Goal: Information Seeking & Learning: Learn about a topic

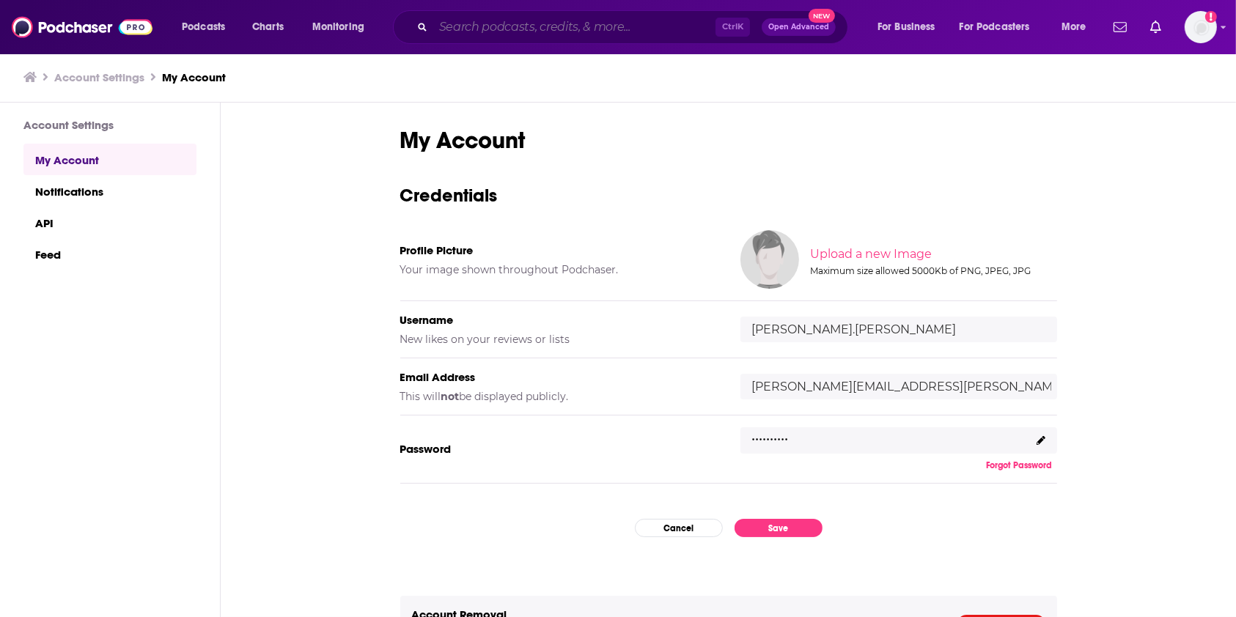
click at [557, 35] on input "Search podcasts, credits, & more..." at bounding box center [574, 26] width 282 height 23
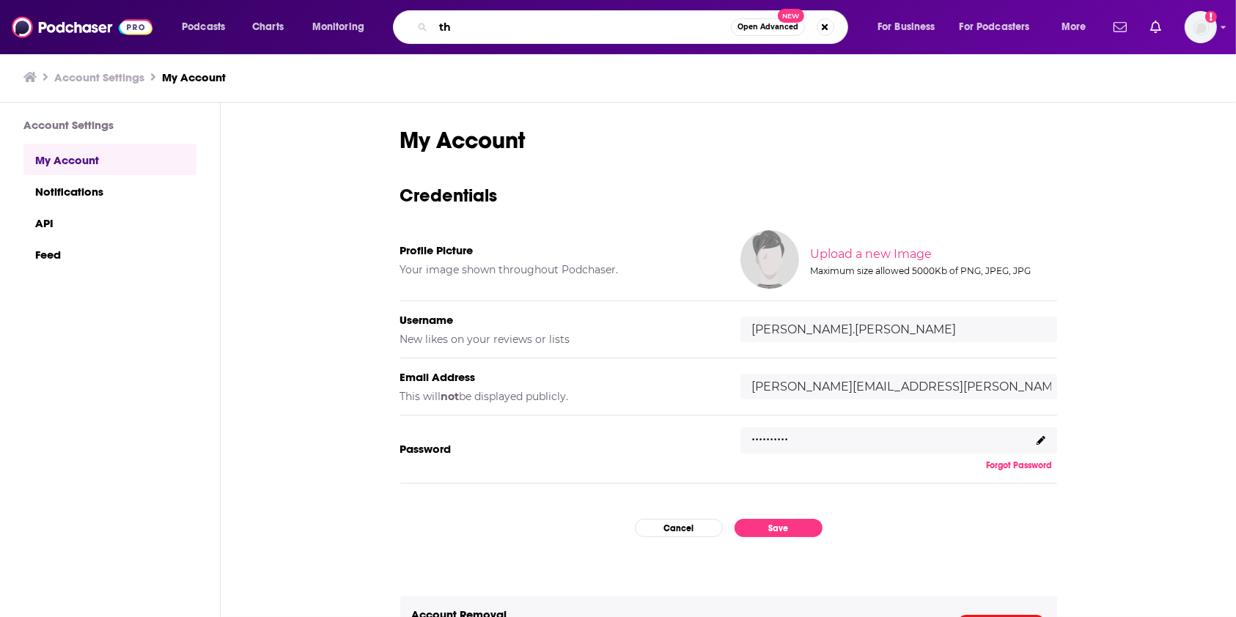
type input "t"
type input "G"
type input "The GlobalCapital Podcast"
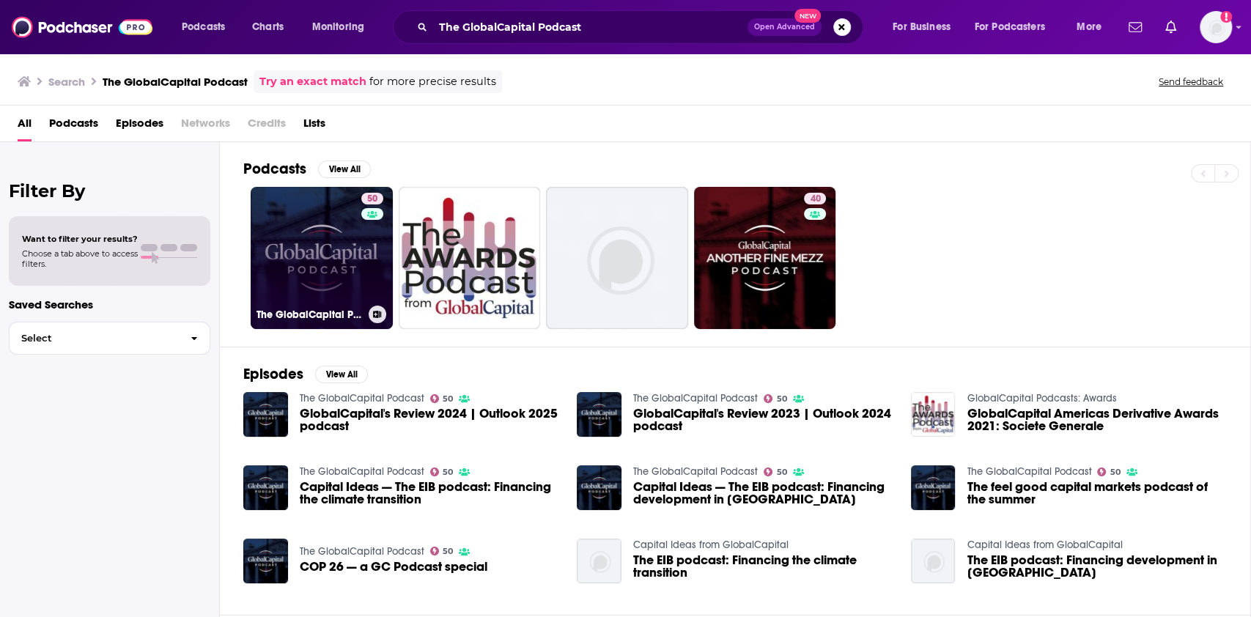
click at [332, 259] on link "50 The GlobalCapital Podcast" at bounding box center [322, 258] width 142 height 142
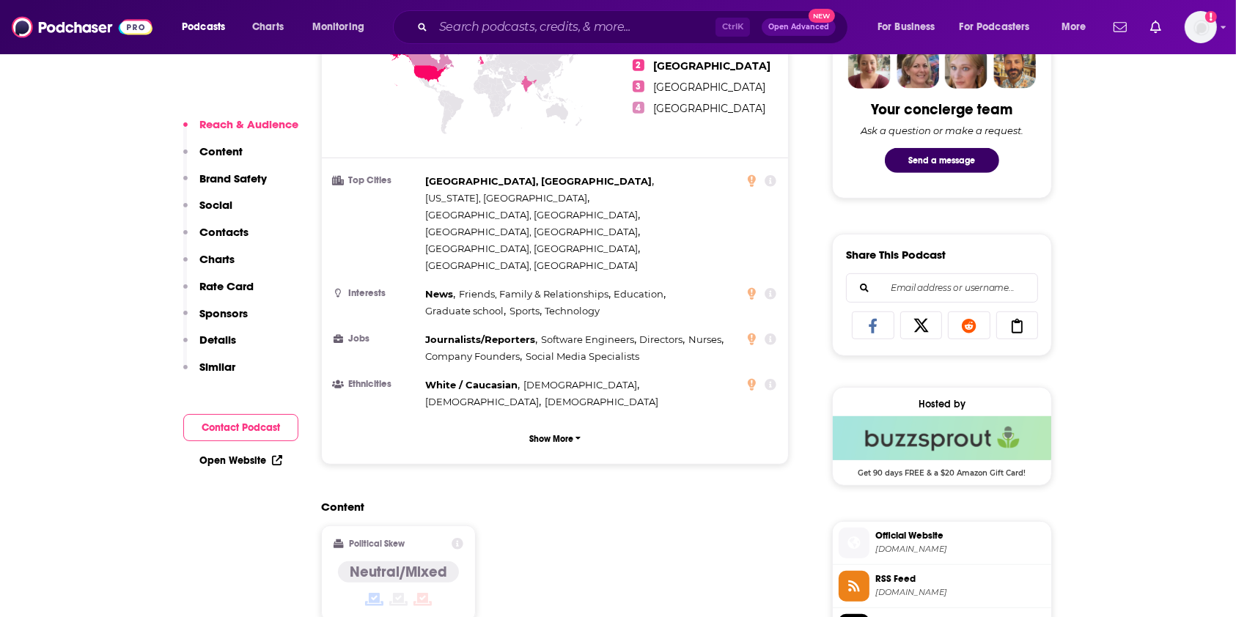
scroll to position [781, 0]
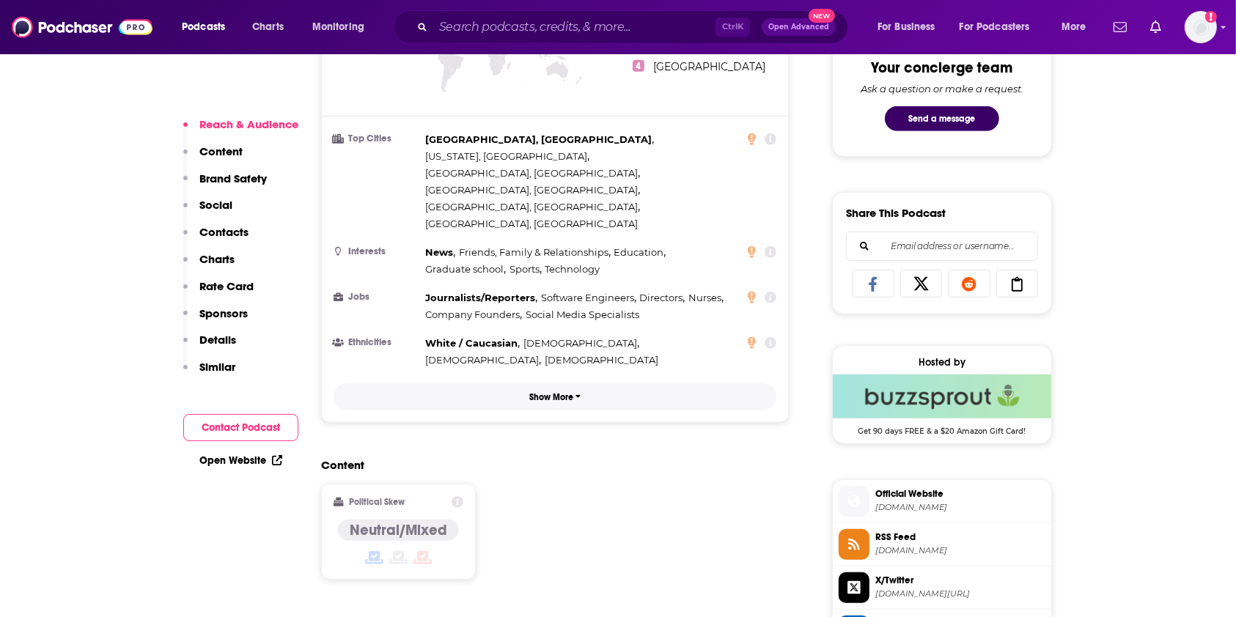
click at [549, 392] on p "Show More" at bounding box center [551, 397] width 44 height 10
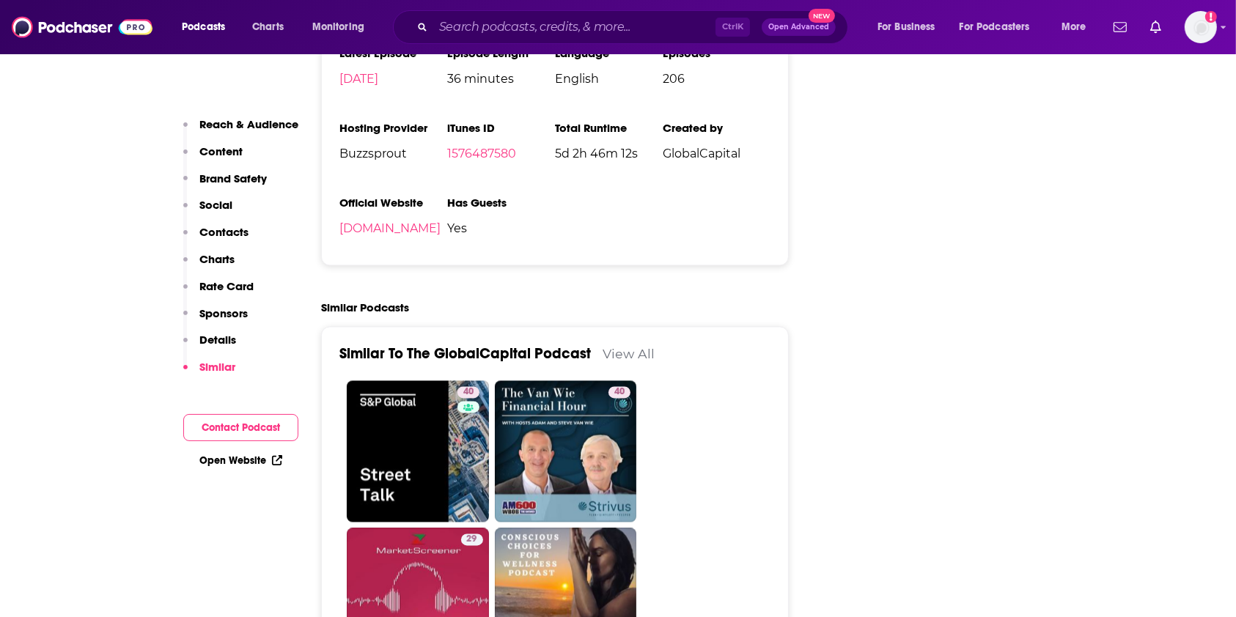
scroll to position [2932, 0]
